Goal: Task Accomplishment & Management: Manage account settings

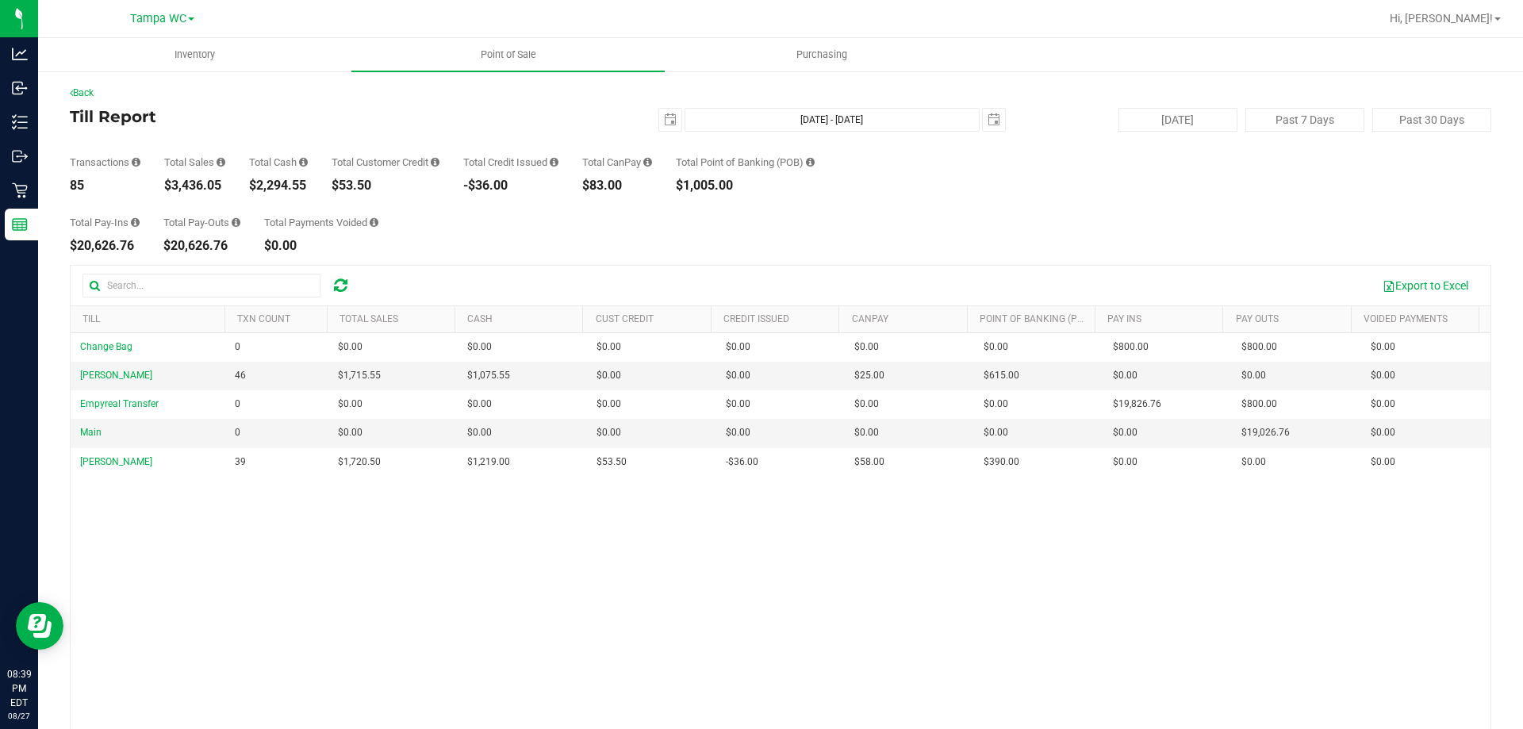
click at [348, 287] on div at bounding box center [340, 285] width 25 height 19
click at [344, 282] on icon at bounding box center [340, 286] width 13 height 16
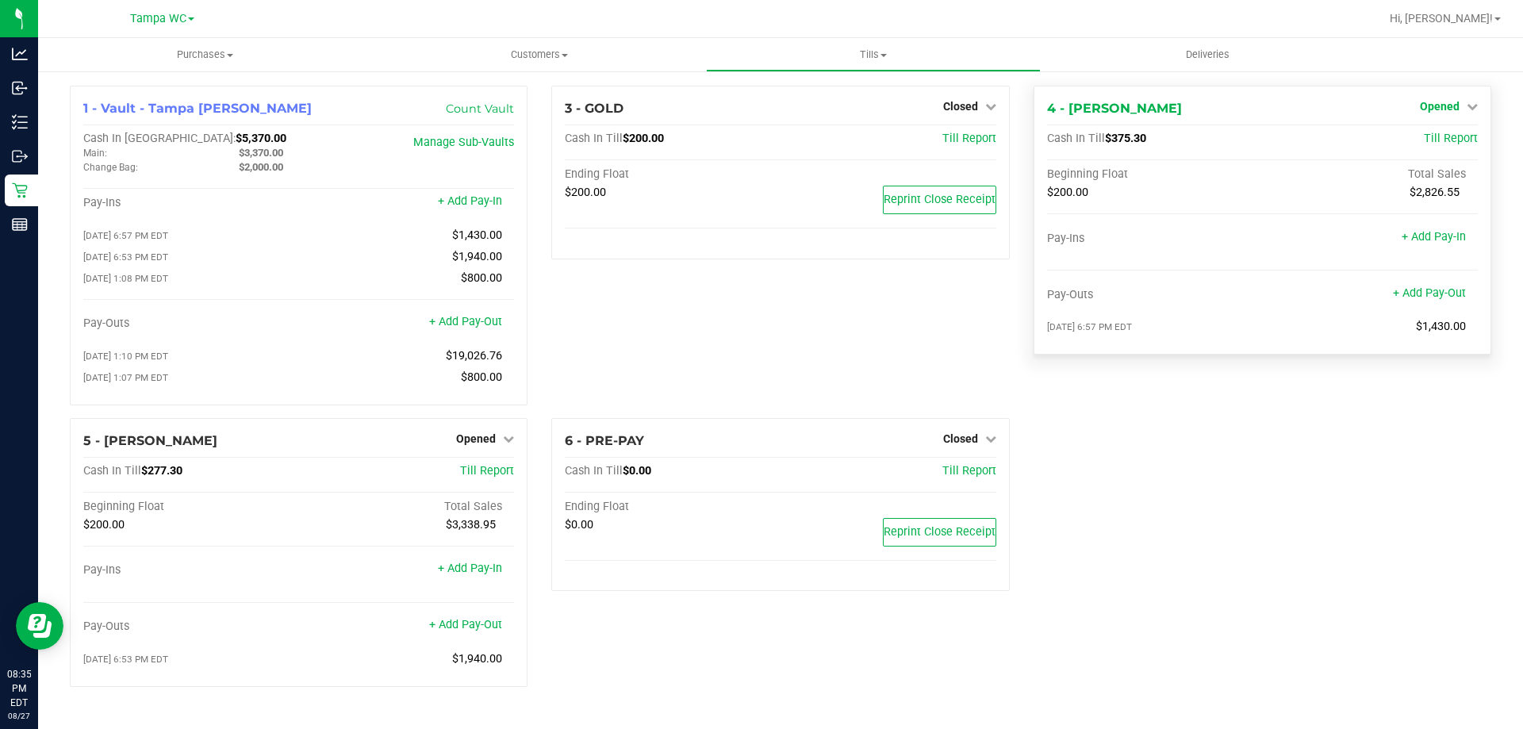
click at [1465, 103] on link "Opened" at bounding box center [1449, 106] width 58 height 13
click at [1446, 139] on link "Close Till" at bounding box center [1441, 139] width 43 height 13
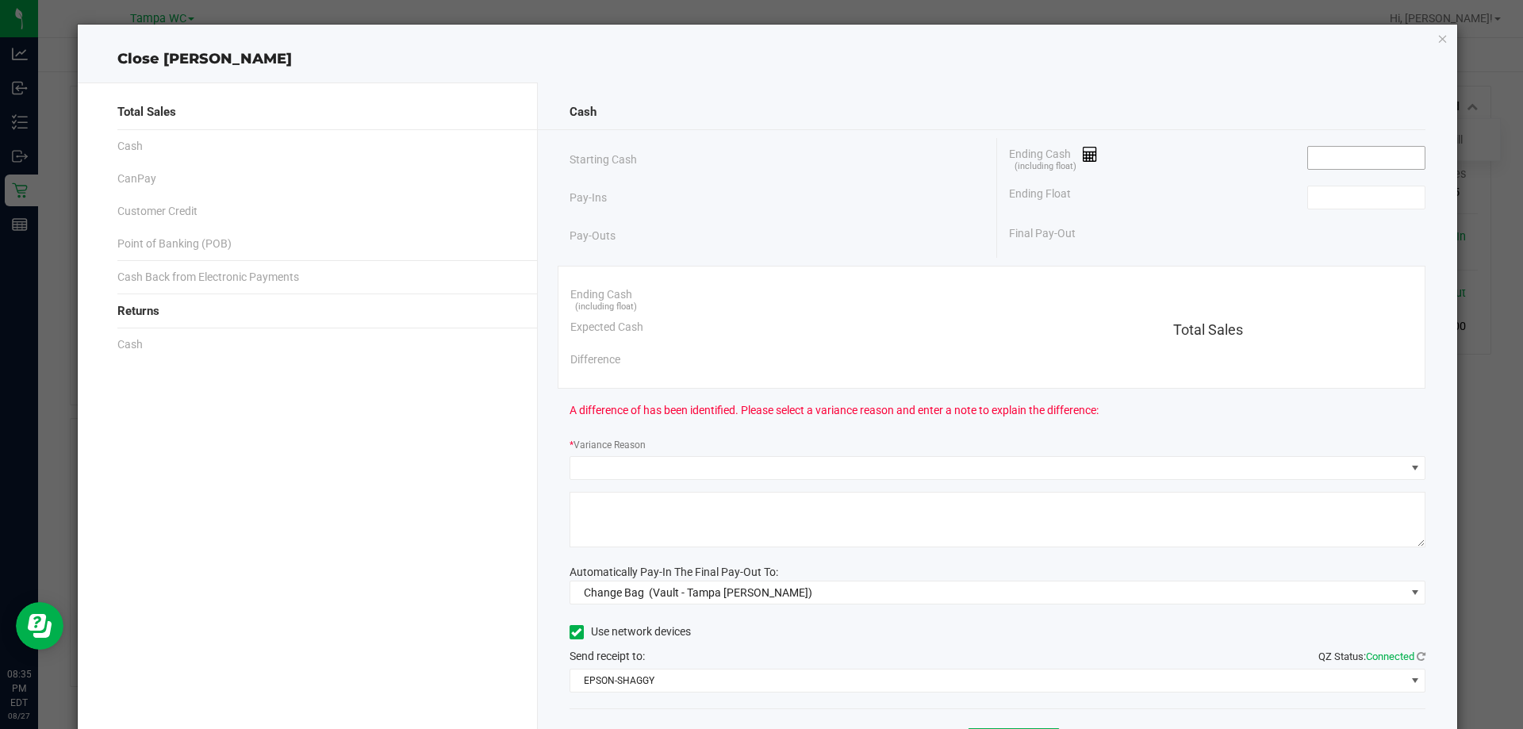
click at [1361, 152] on input at bounding box center [1366, 158] width 117 height 22
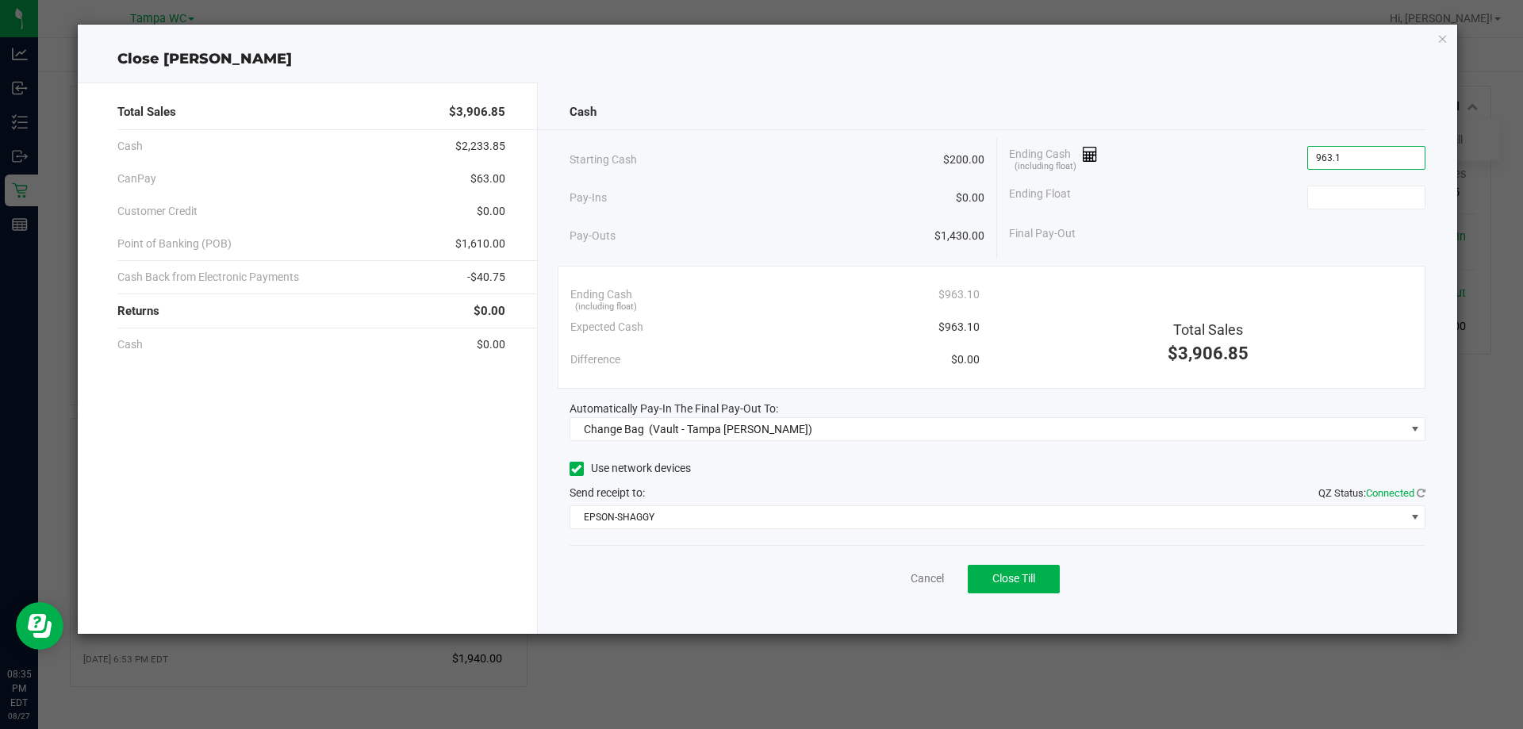
type input "$963.10"
type input "$200.00"
click at [1305, 236] on div "Final Pay-Out $763.10" at bounding box center [1217, 233] width 417 height 33
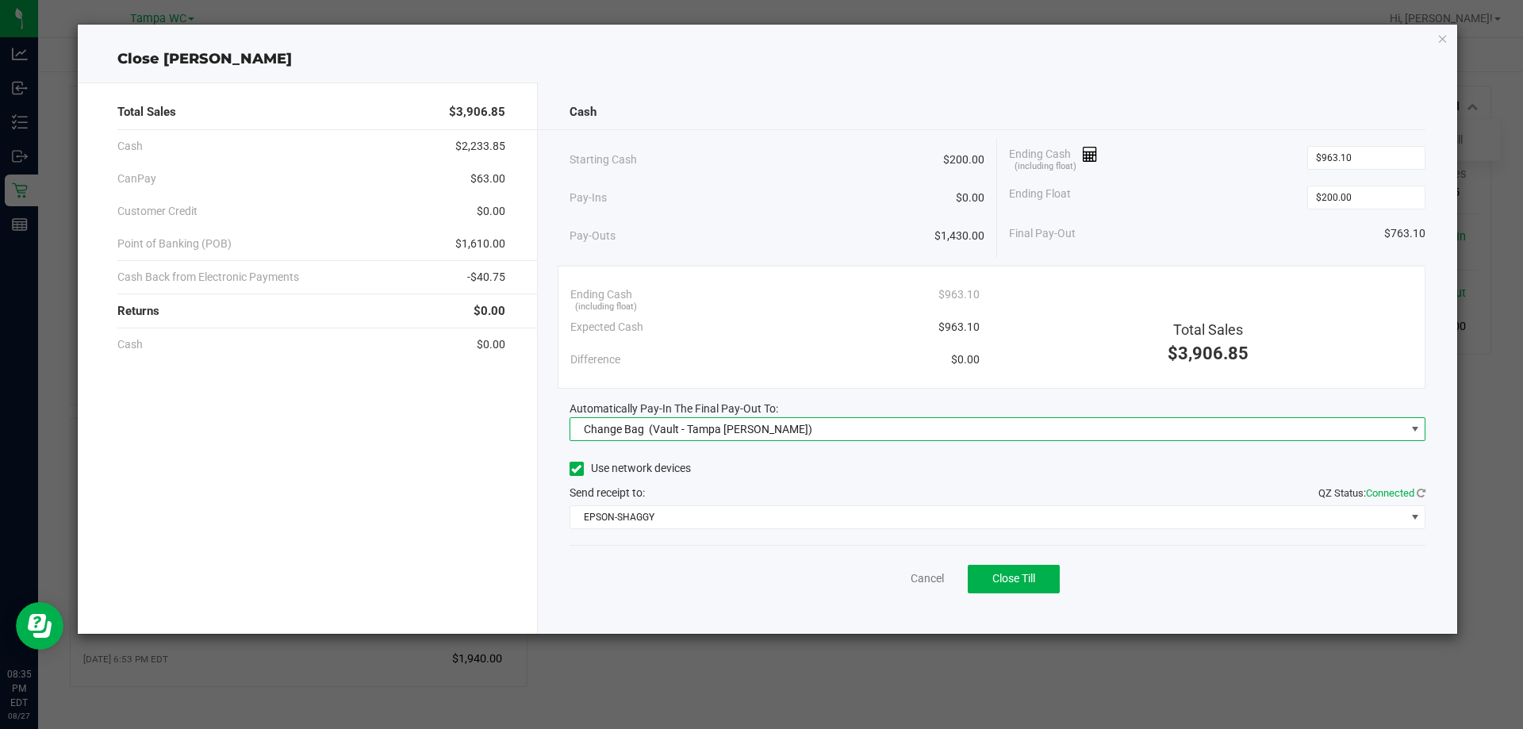
click at [887, 424] on span "Change Bag (Vault - Tampa Fowler)" at bounding box center [987, 429] width 835 height 22
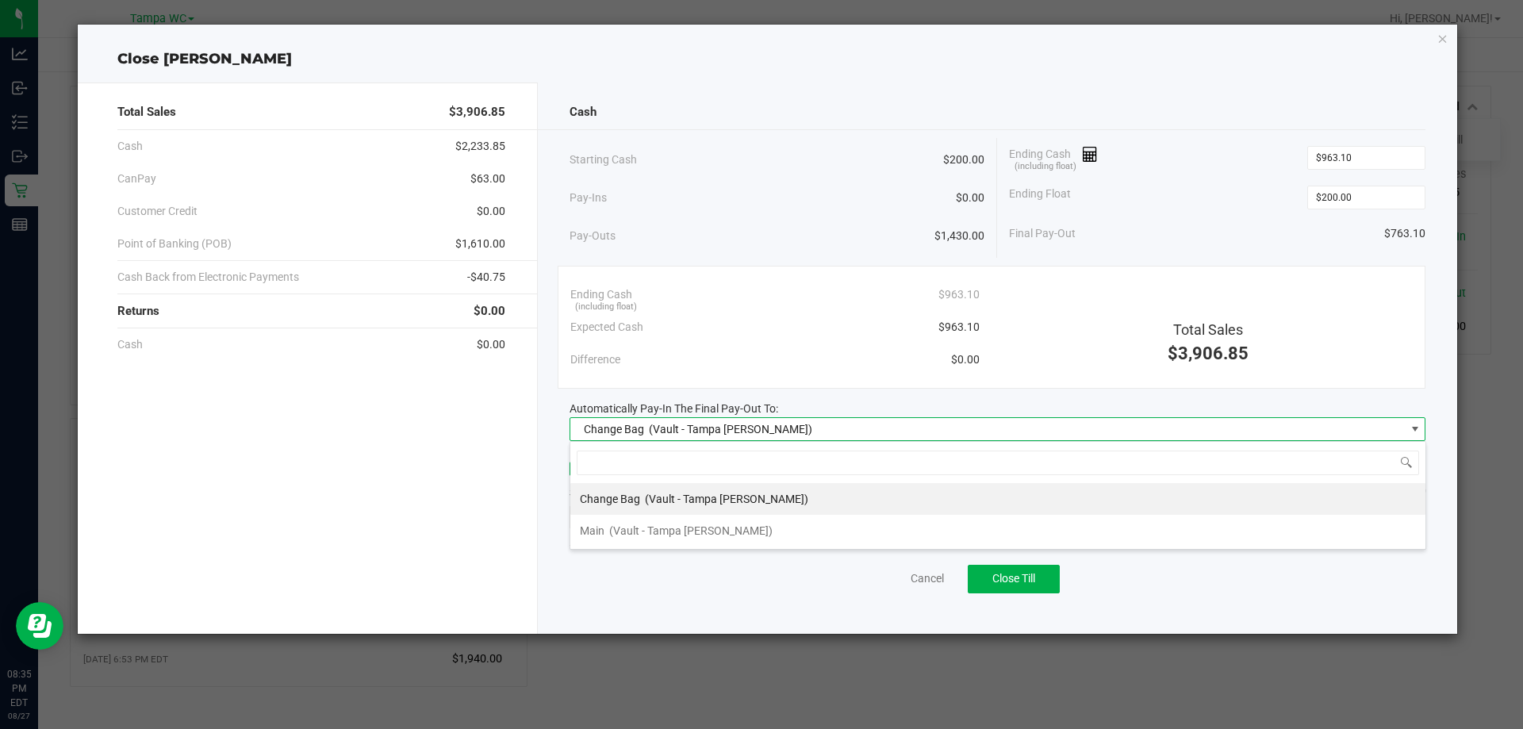
scroll to position [24, 856]
click at [736, 517] on li "Main (Vault - Tampa Fowler)" at bounding box center [997, 531] width 855 height 32
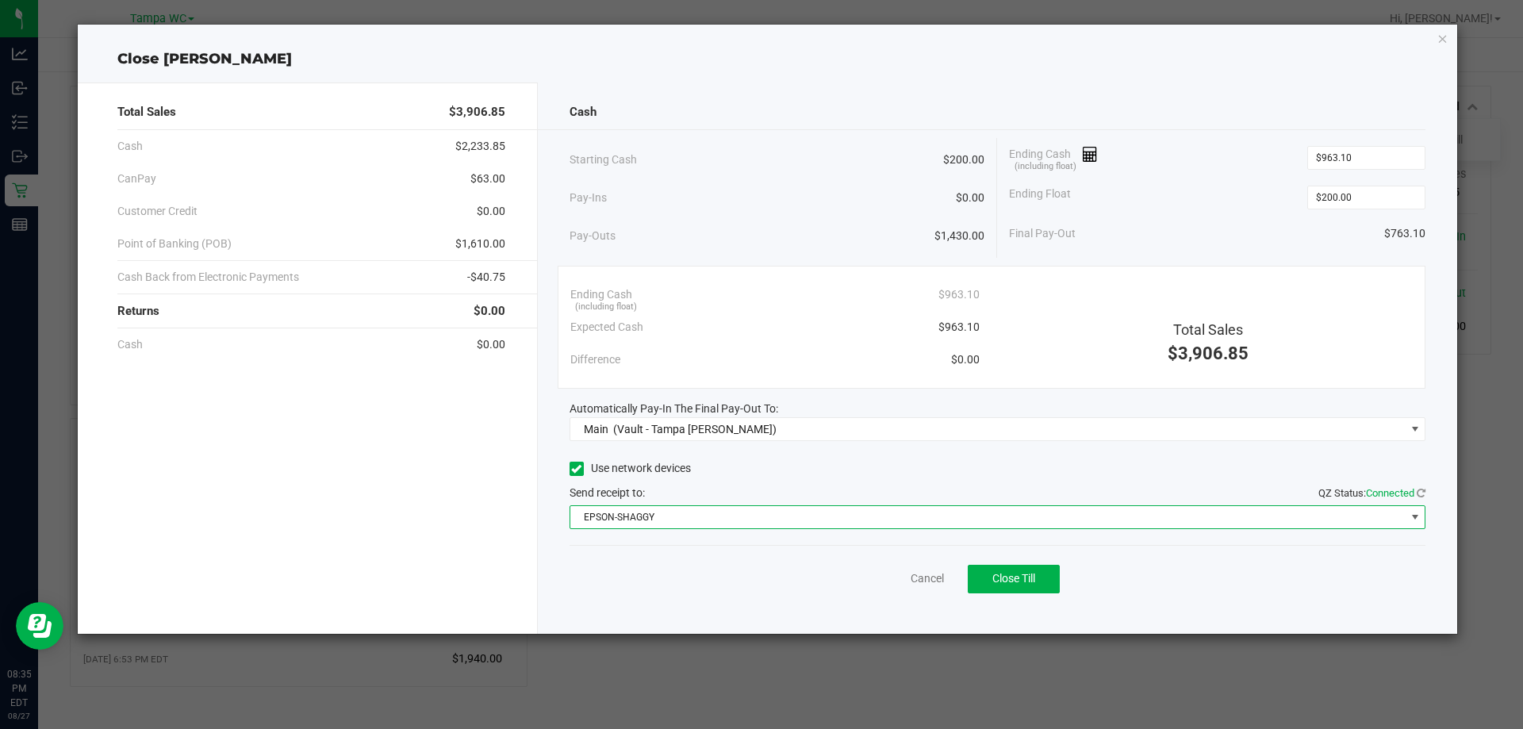
click at [751, 506] on span "EPSON-SHAGGY" at bounding box center [987, 517] width 835 height 22
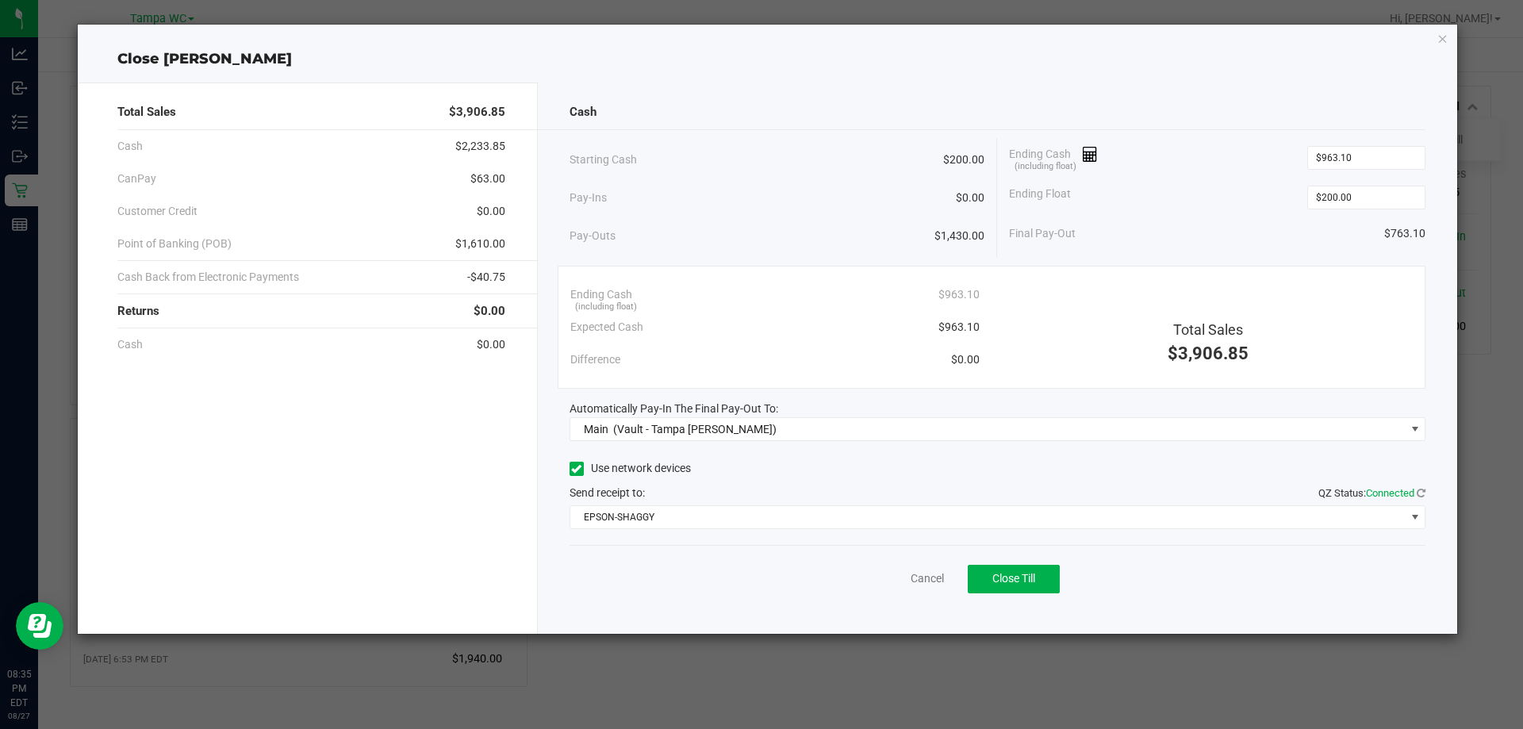
click at [859, 457] on div "Use network devices" at bounding box center [998, 469] width 857 height 24
click at [1351, 228] on div "Final Pay-Out $763.10" at bounding box center [1217, 233] width 417 height 33
click at [1015, 581] on span "Close Till" at bounding box center [1014, 578] width 43 height 13
click at [889, 571] on link "Dismiss" at bounding box center [893, 578] width 38 height 17
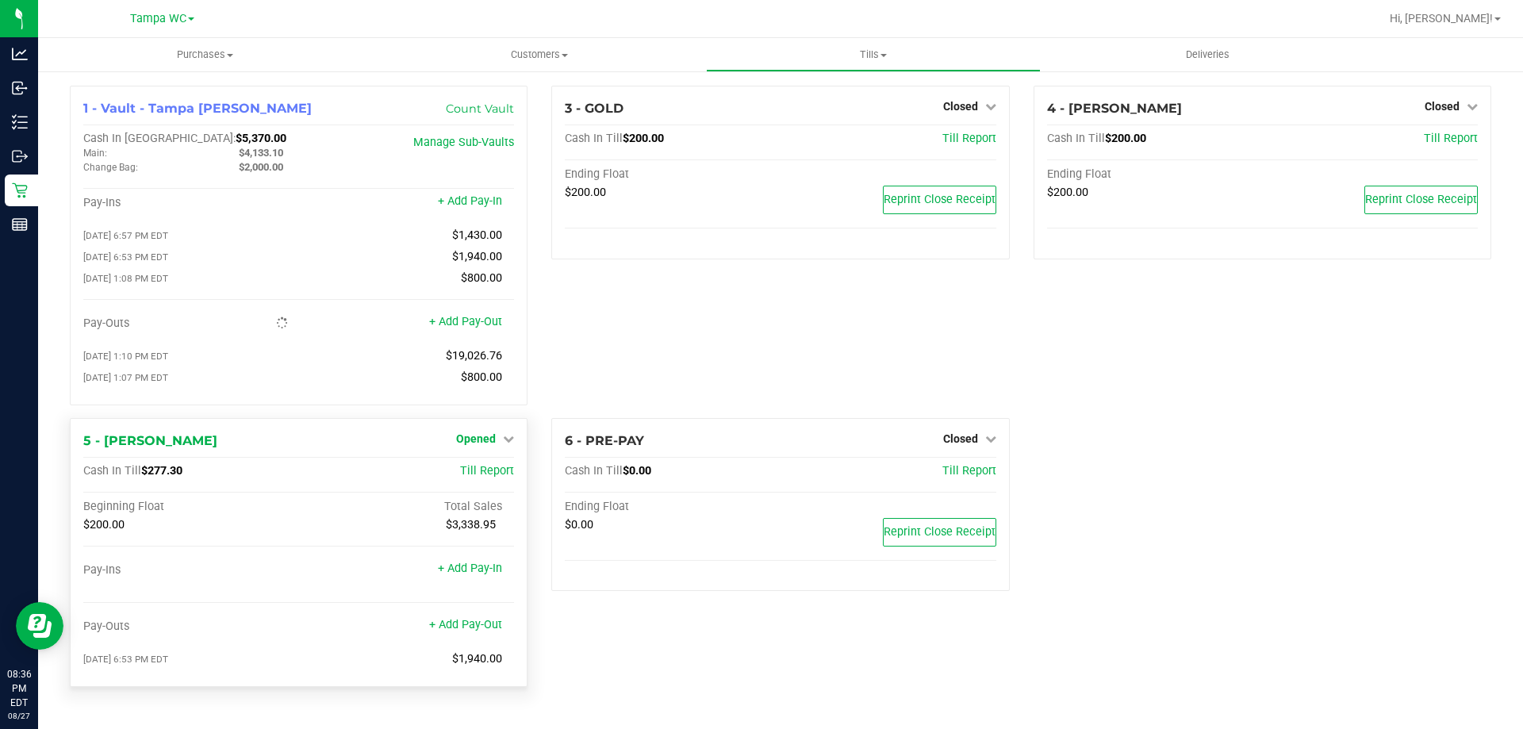
click at [492, 445] on span "Opened" at bounding box center [476, 438] width 40 height 13
click at [496, 478] on link "Close Till" at bounding box center [478, 471] width 43 height 13
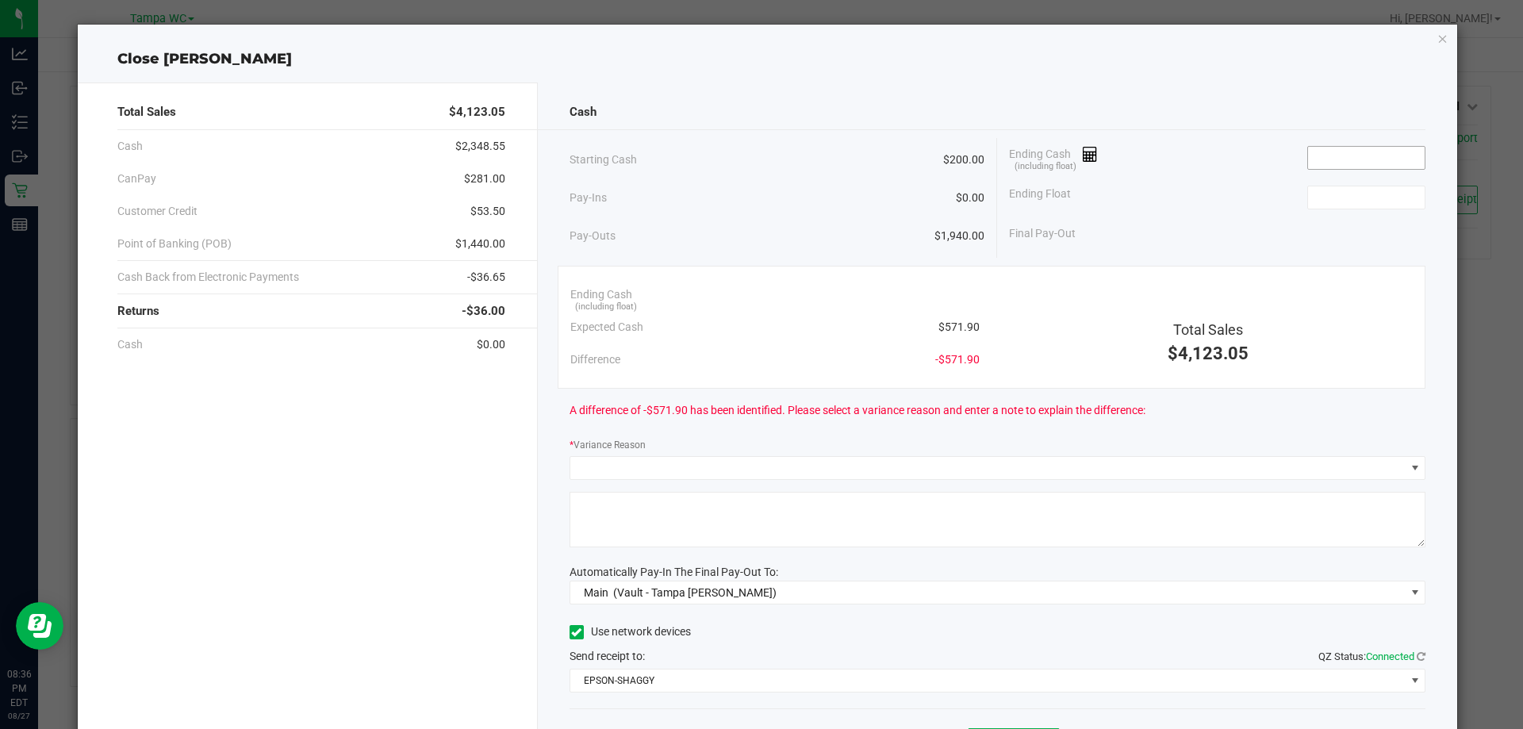
click at [1339, 153] on input at bounding box center [1366, 158] width 117 height 22
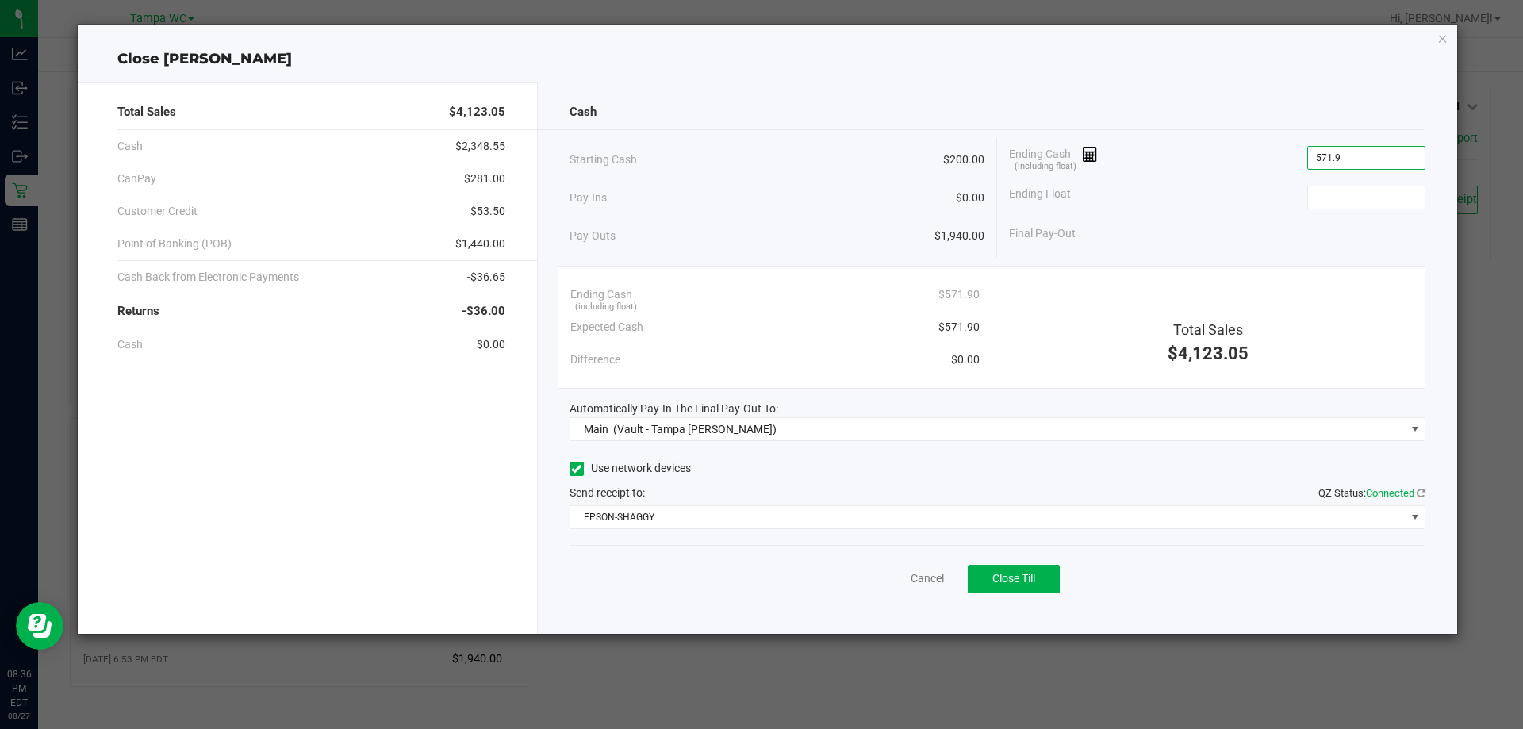
type input "$571.90"
type input "$200.00"
click at [1234, 194] on div "Ending Float $200.00" at bounding box center [1217, 198] width 417 height 40
click at [1004, 578] on span "Close Till" at bounding box center [1014, 578] width 43 height 13
click at [884, 579] on link "Dismiss" at bounding box center [893, 578] width 38 height 17
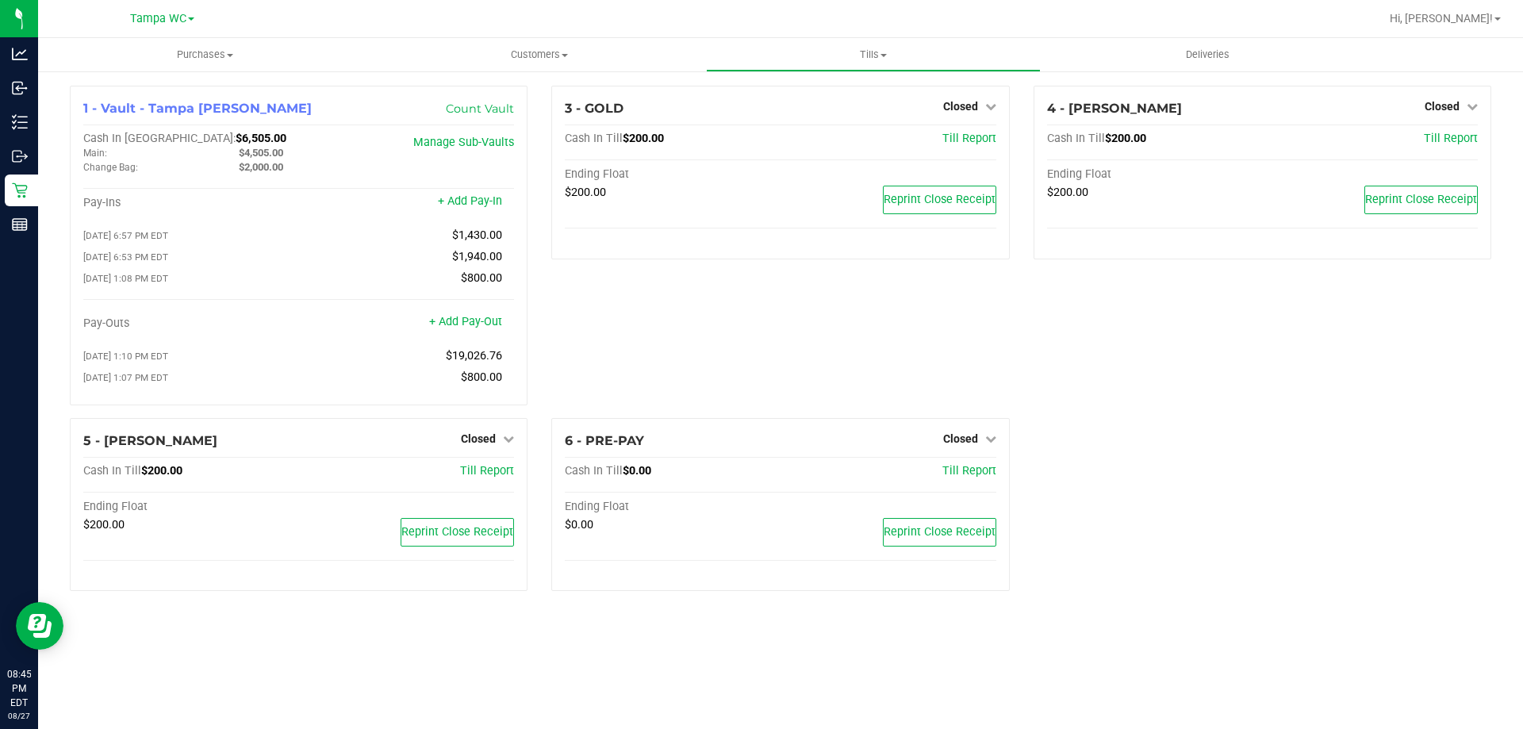
click at [671, 309] on div "3 - GOLD Closed Open Till Cash In Till $200.00 Till Report Ending Float $200.00…" at bounding box center [781, 252] width 482 height 332
click at [658, 338] on div "3 - GOLD Closed Open Till Cash In Till $200.00 Till Report Ending Float $200.00…" at bounding box center [781, 252] width 482 height 332
click at [1467, 21] on span "Hi, [PERSON_NAME]!" at bounding box center [1441, 18] width 103 height 13
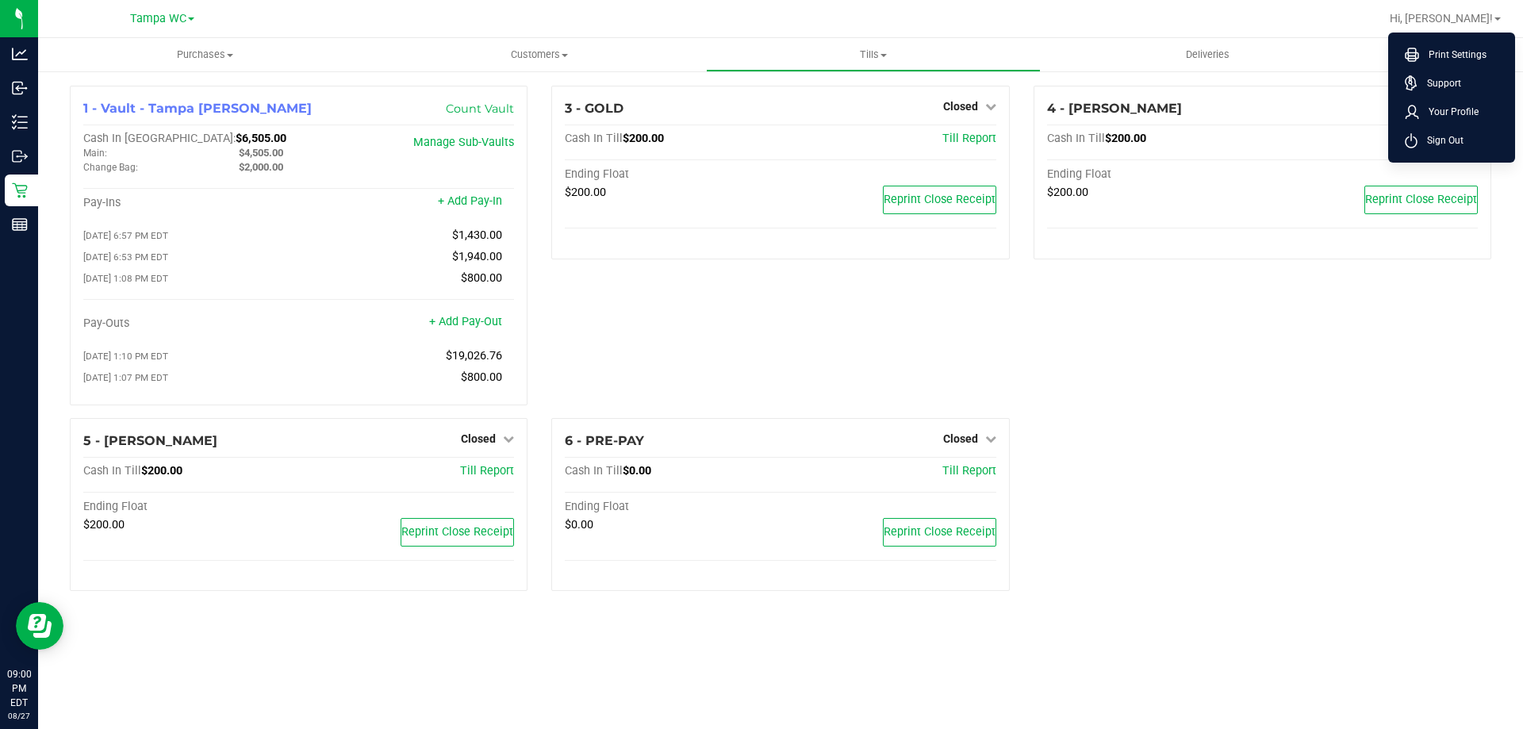
click at [1251, 80] on div "1 - Vault - Tampa Fowler Count Vault Cash In Vault: $6,505.00 Main: $4,505.00 C…" at bounding box center [780, 345] width 1485 height 550
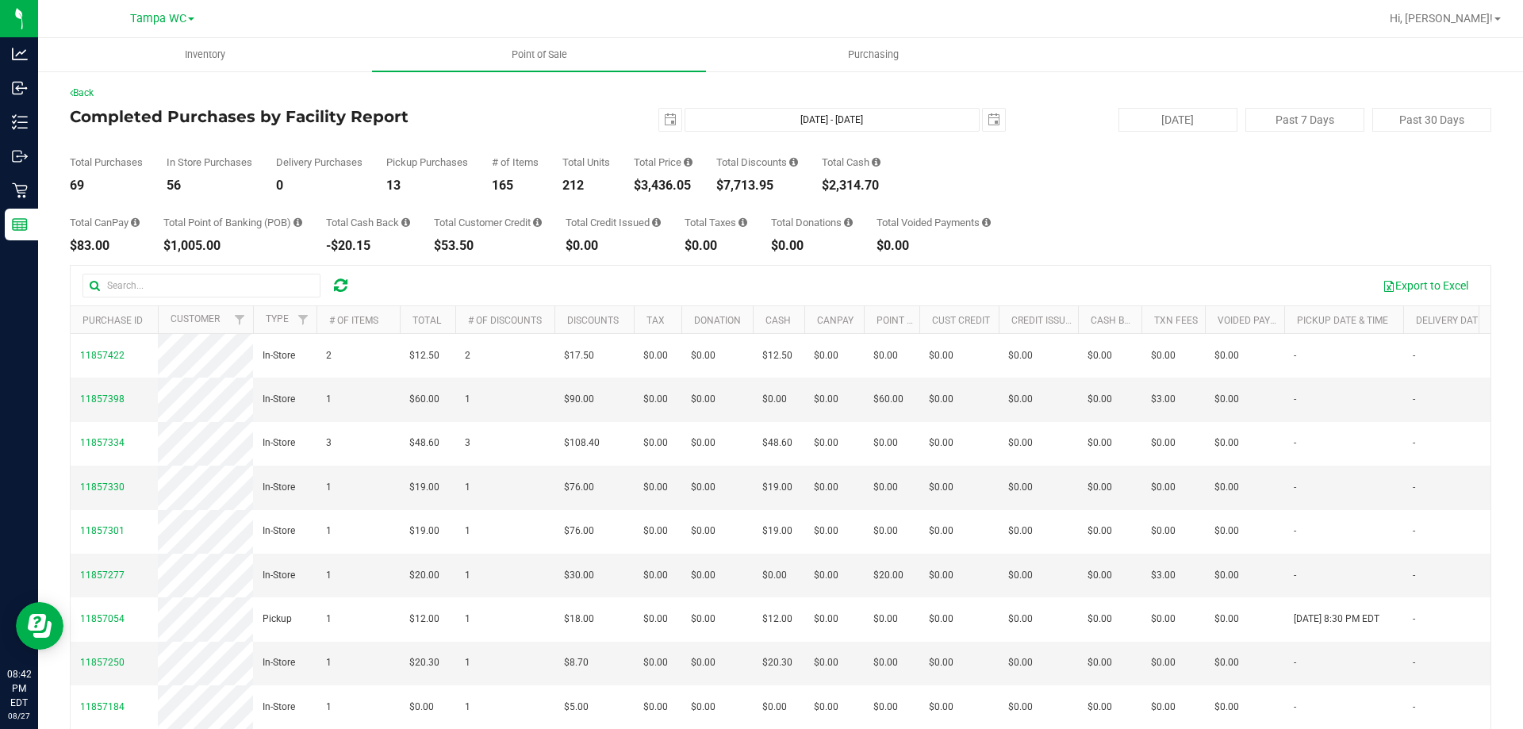
click at [346, 289] on icon at bounding box center [340, 286] width 13 height 16
